Goal: Obtain resource: Obtain resource

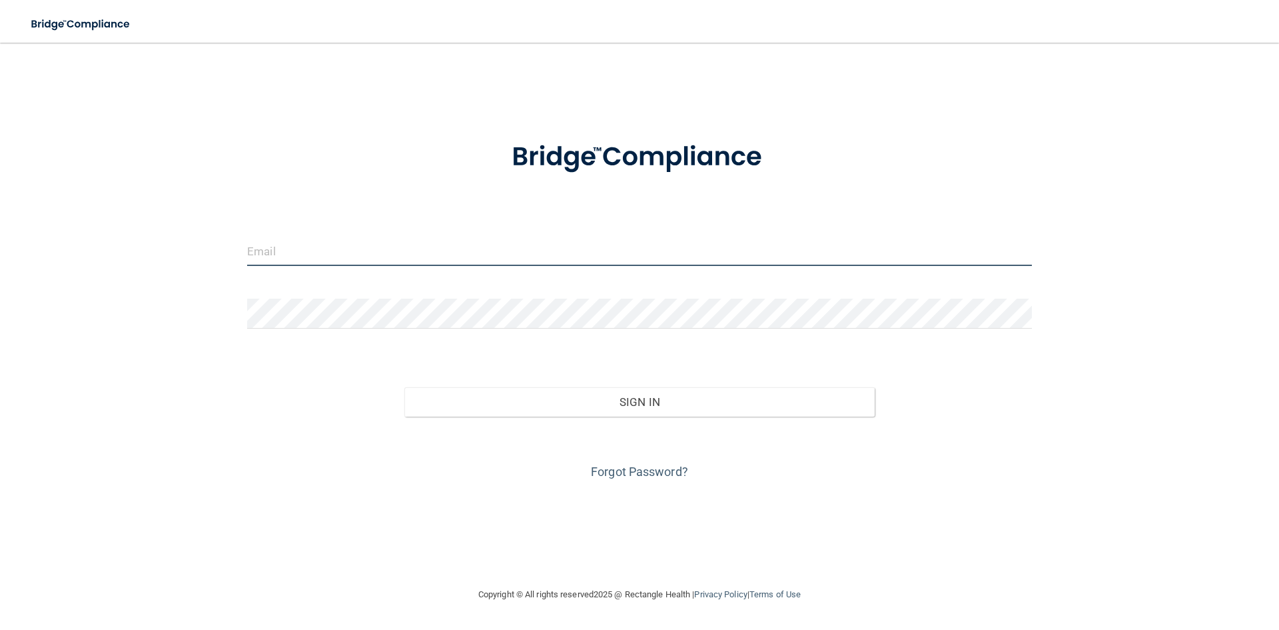
click at [274, 253] on input "email" at bounding box center [639, 251] width 785 height 30
type input "[EMAIL_ADDRESS][DOMAIN_NAME]"
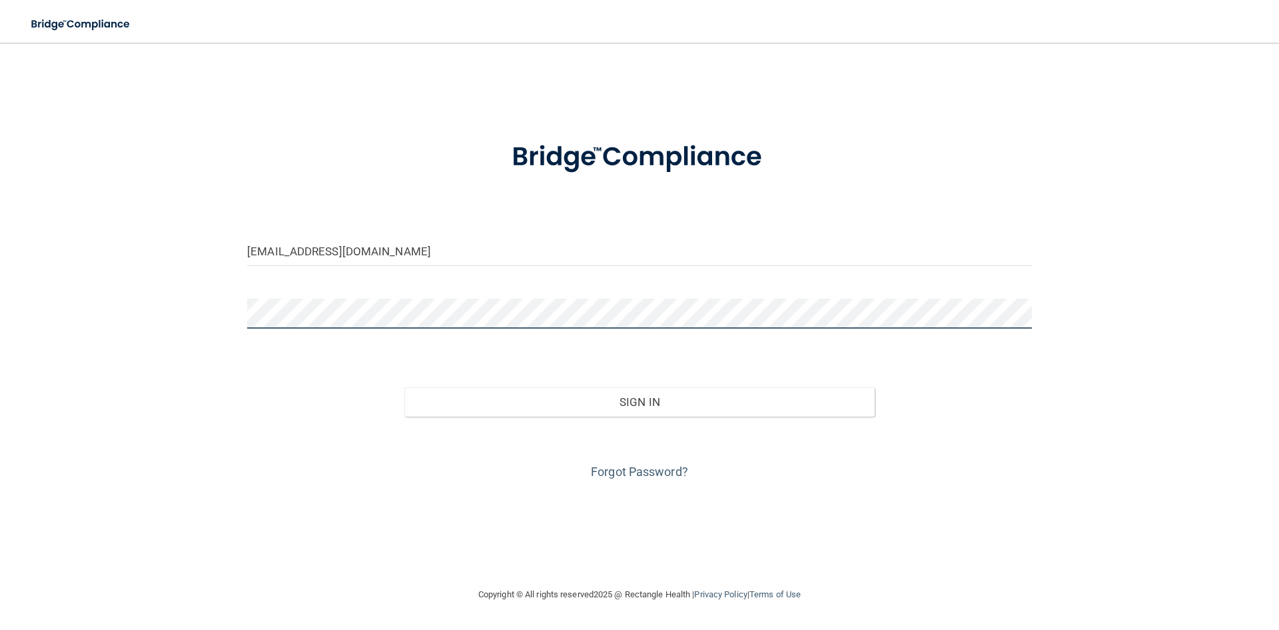
click at [404, 387] on button "Sign In" at bounding box center [639, 401] width 471 height 29
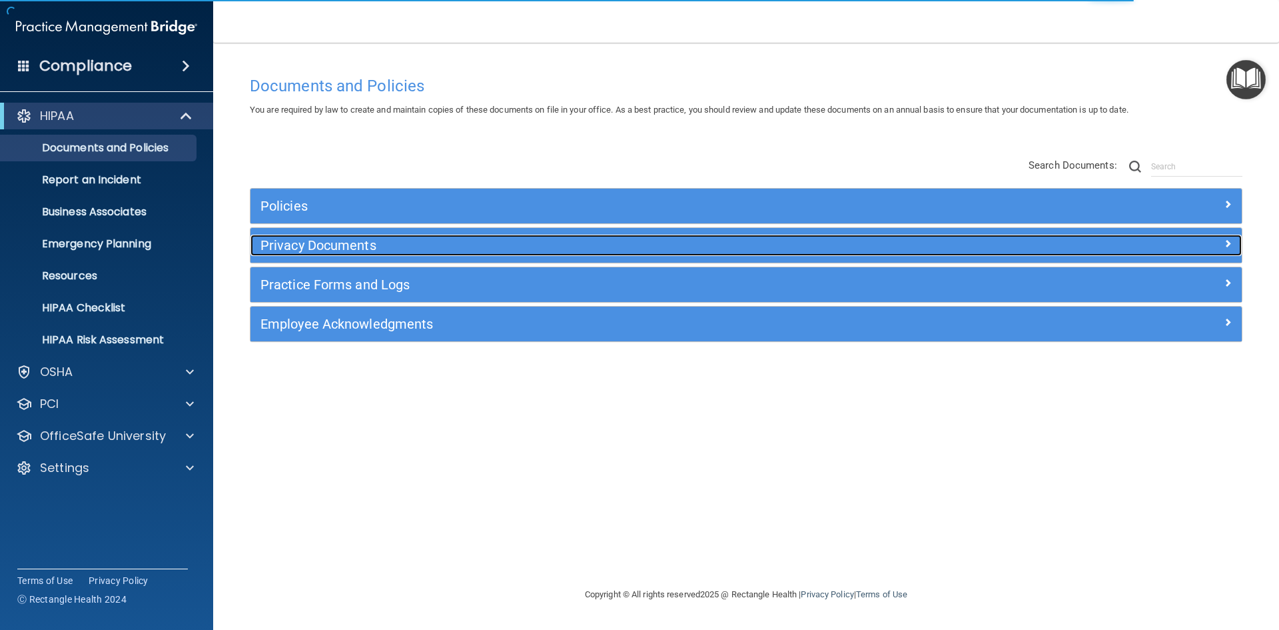
click at [338, 249] on h5 "Privacy Documents" at bounding box center [622, 245] width 724 height 15
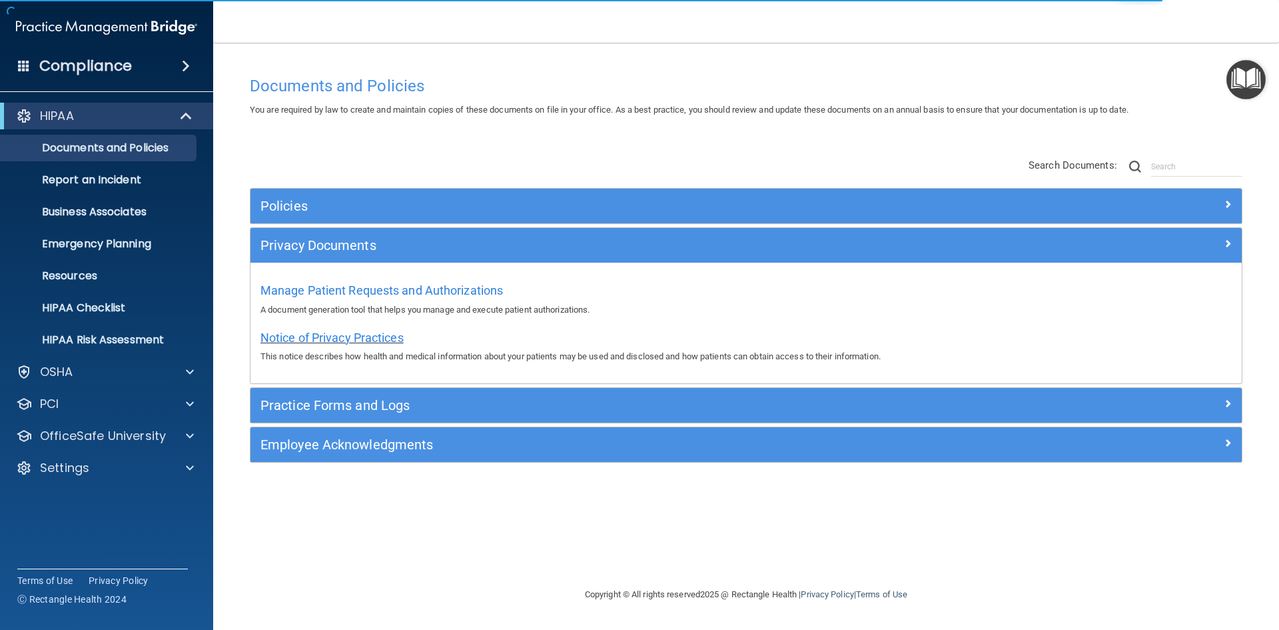
click at [285, 338] on span "Notice of Privacy Practices" at bounding box center [331, 337] width 143 height 14
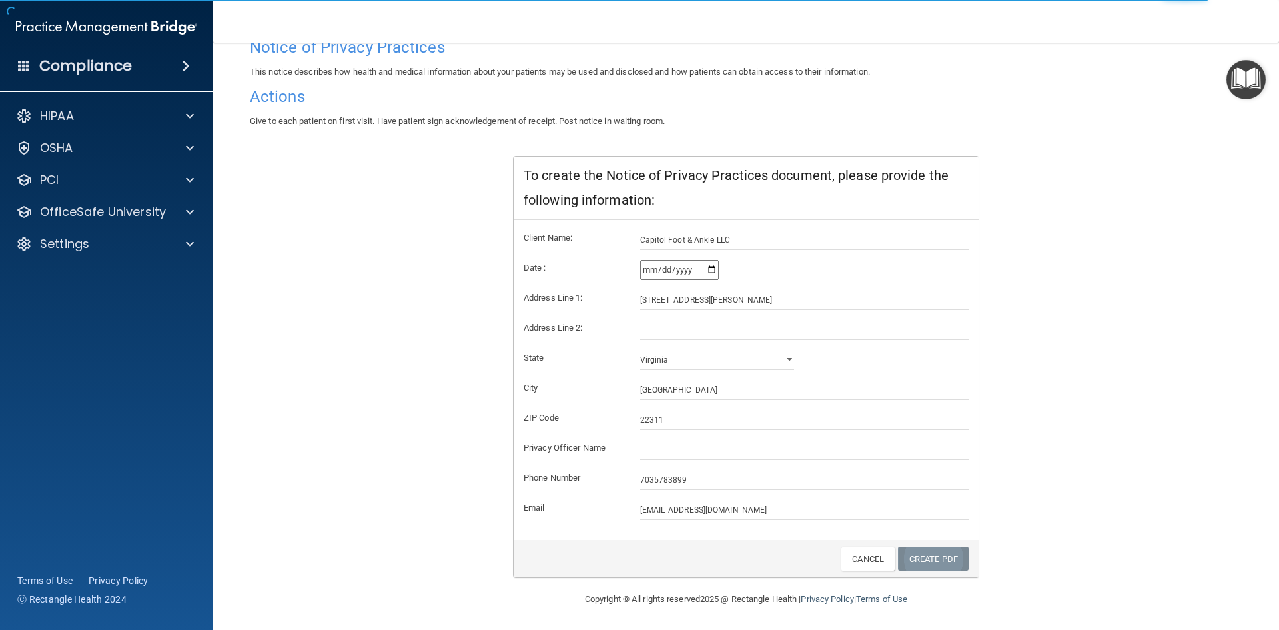
scroll to position [110, 0]
click at [935, 572] on div "Create PDF Cancel" at bounding box center [746, 557] width 465 height 38
click at [933, 558] on link "Create PDF" at bounding box center [933, 557] width 71 height 25
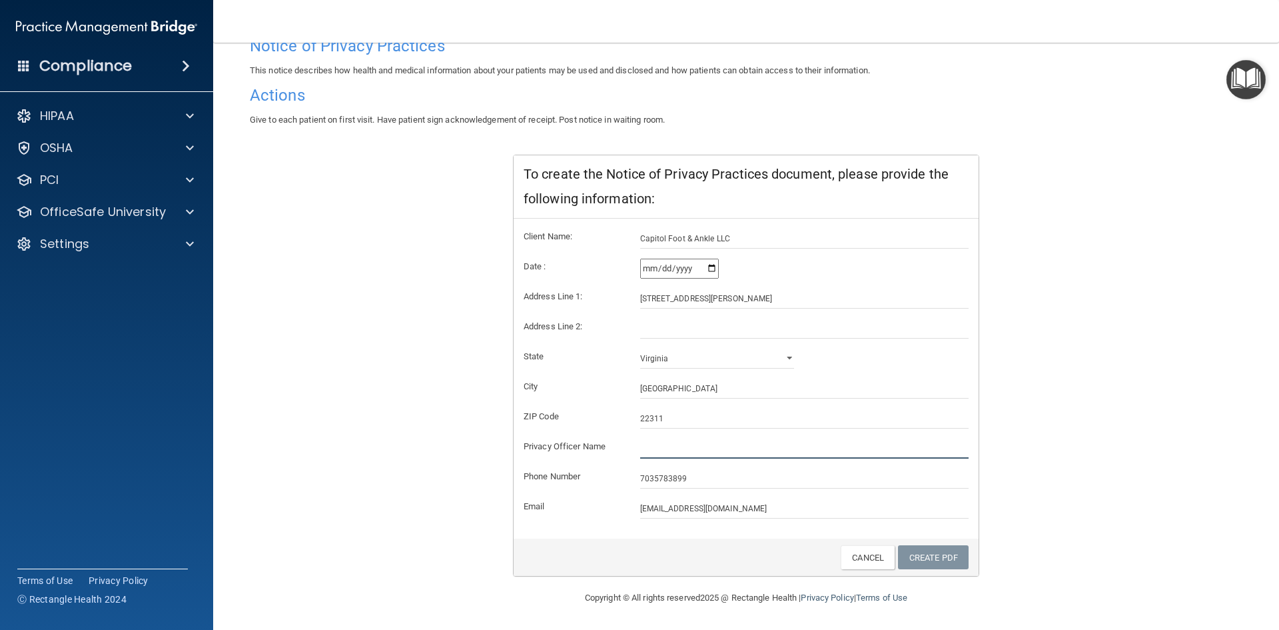
click at [661, 447] on input "text" at bounding box center [804, 448] width 329 height 20
type input "[PERSON_NAME]"
click at [932, 558] on link "Create PDF" at bounding box center [933, 557] width 71 height 25
